Goal: Task Accomplishment & Management: Manage account settings

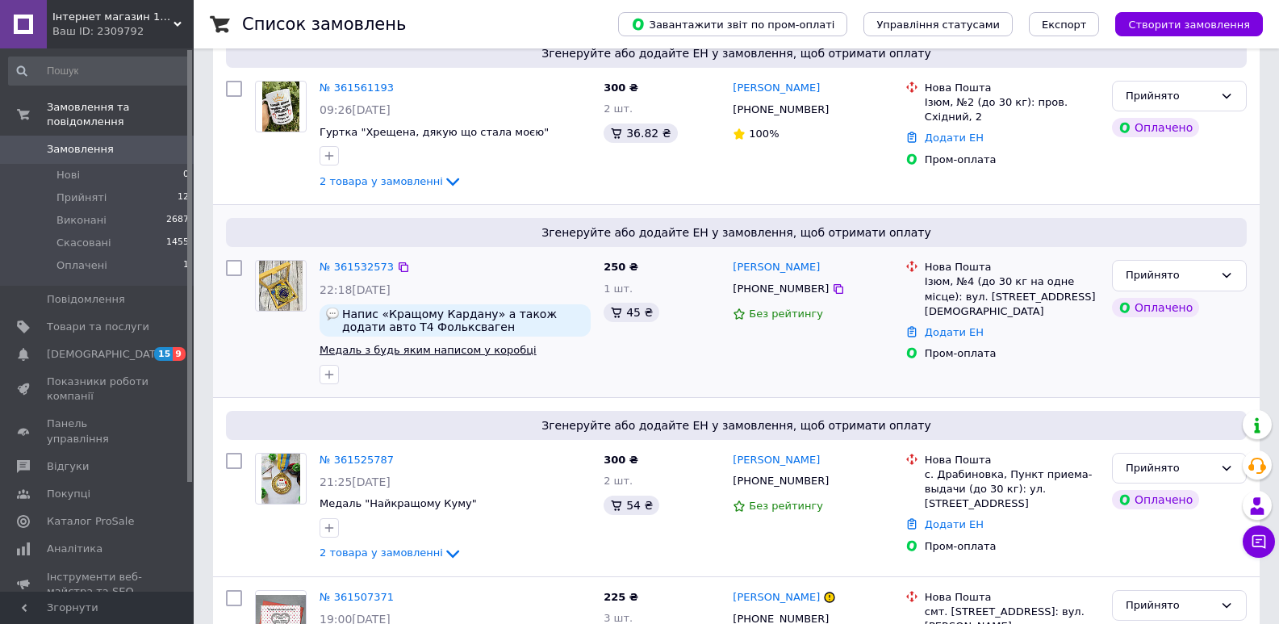
scroll to position [323, 0]
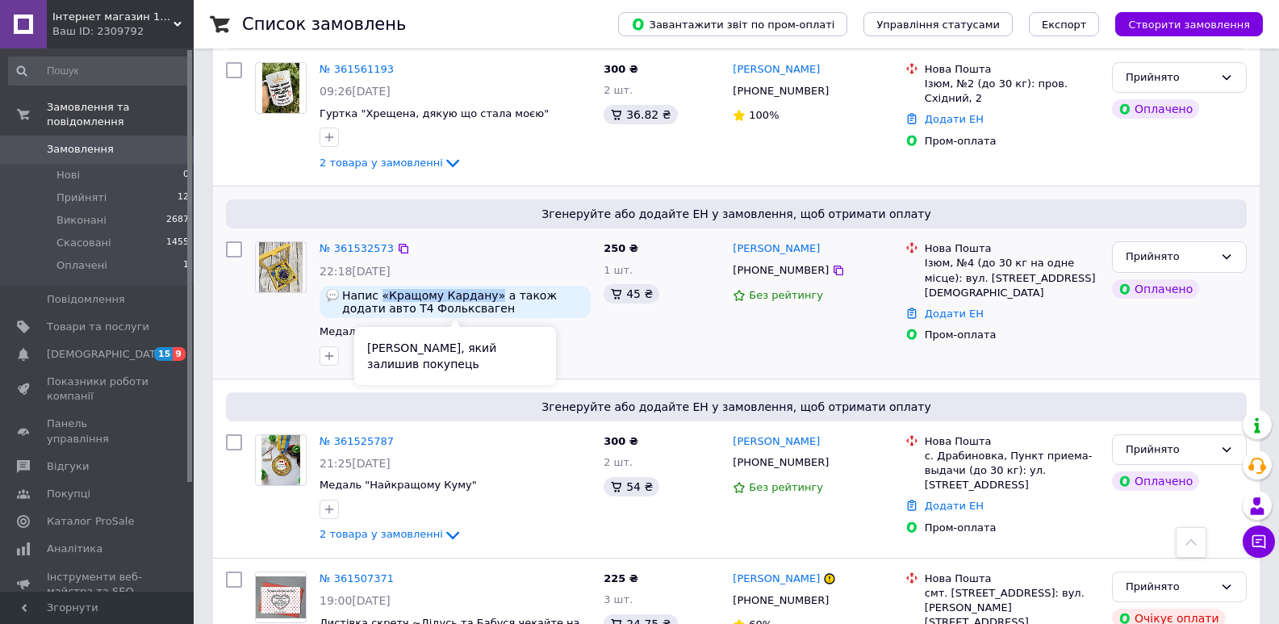
drag, startPoint x: 480, startPoint y: 293, endPoint x: 379, endPoint y: 297, distance: 101.0
click at [379, 297] on span "Напис «Кращому Кардану» а також додати авто Т4 Фольксваген" at bounding box center [463, 302] width 242 height 26
copy span "«Кращому Кардану»"
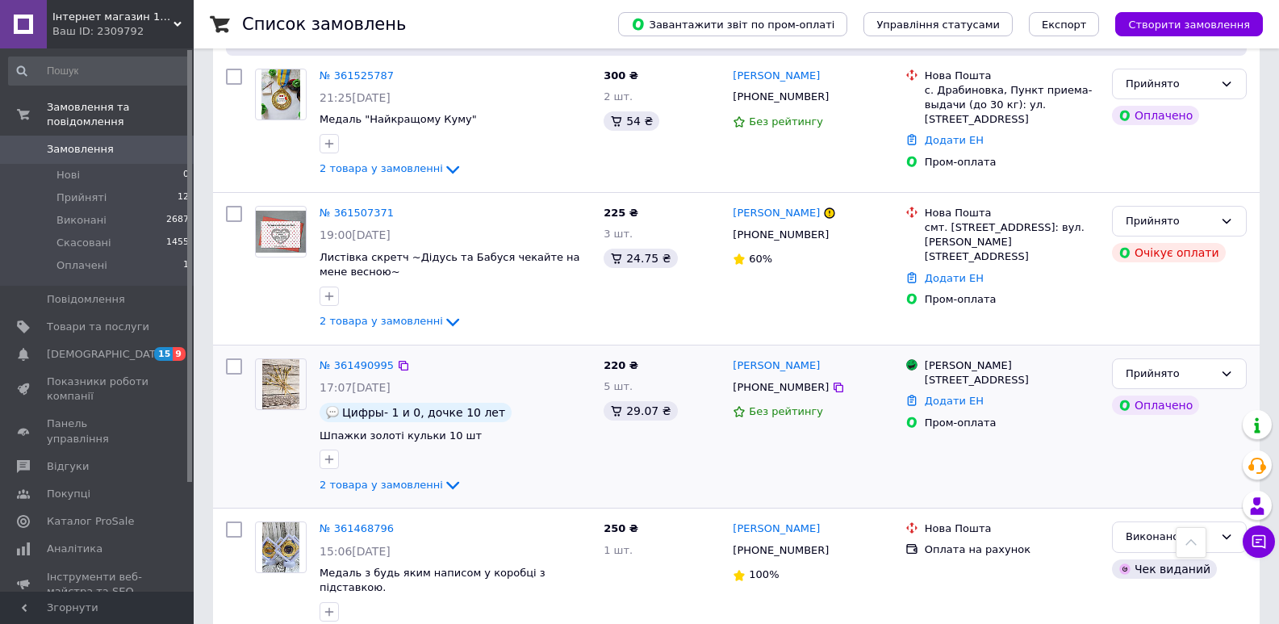
scroll to position [726, 0]
